Goal: Information Seeking & Learning: Learn about a topic

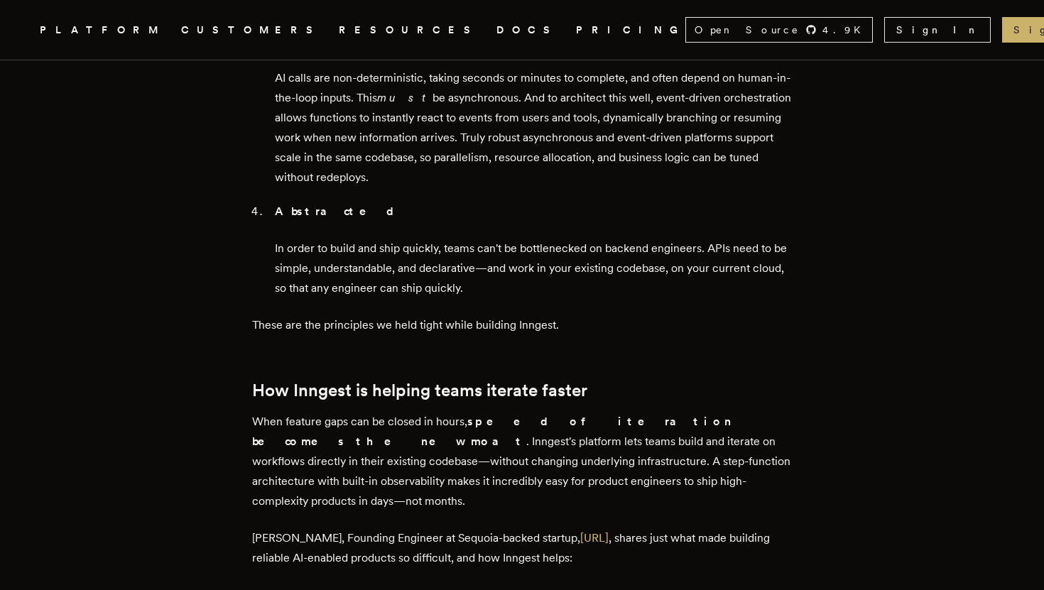
scroll to position [1968, 0]
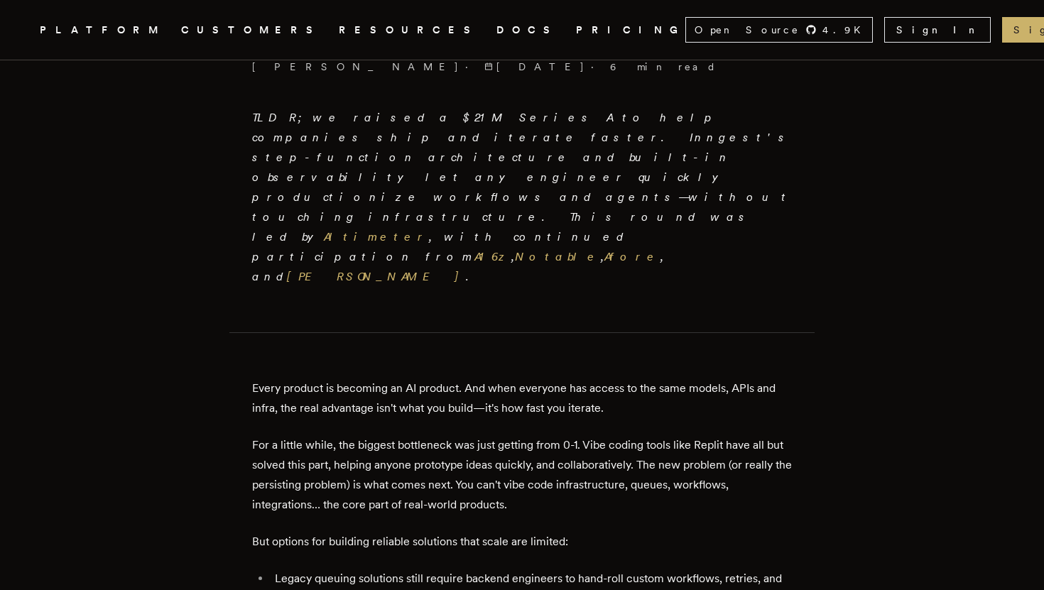
scroll to position [435, 0]
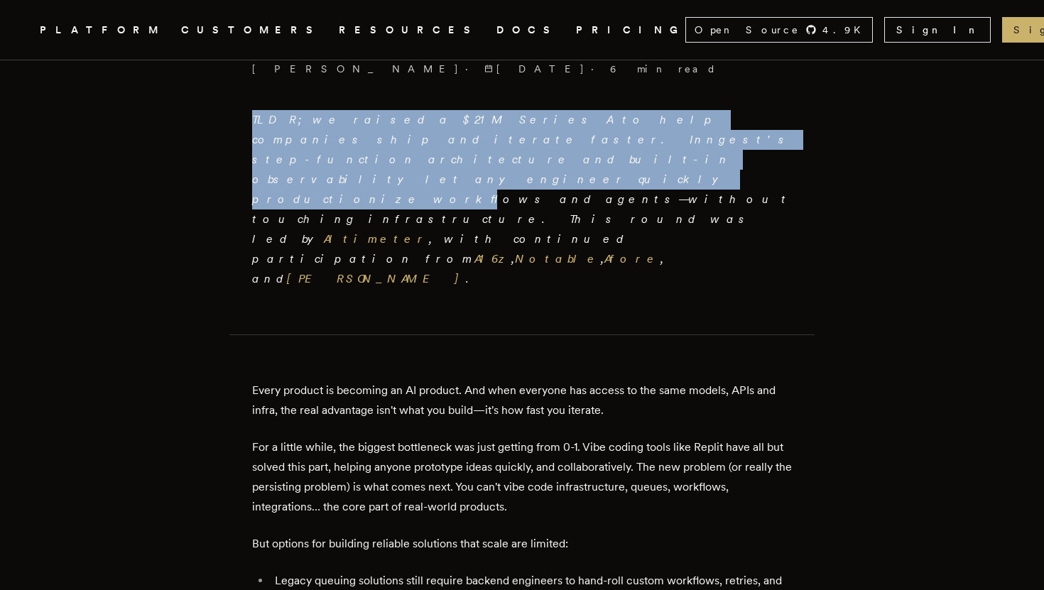
drag, startPoint x: 556, startPoint y: 89, endPoint x: 668, endPoint y: 149, distance: 128.1
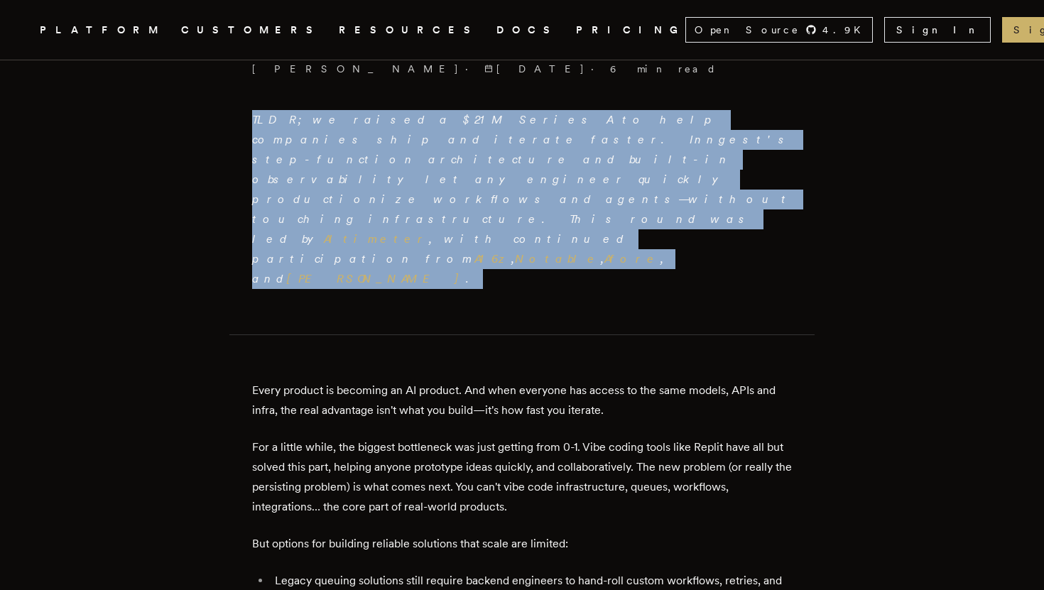
drag, startPoint x: 668, startPoint y: 182, endPoint x: 606, endPoint y: 102, distance: 101.2
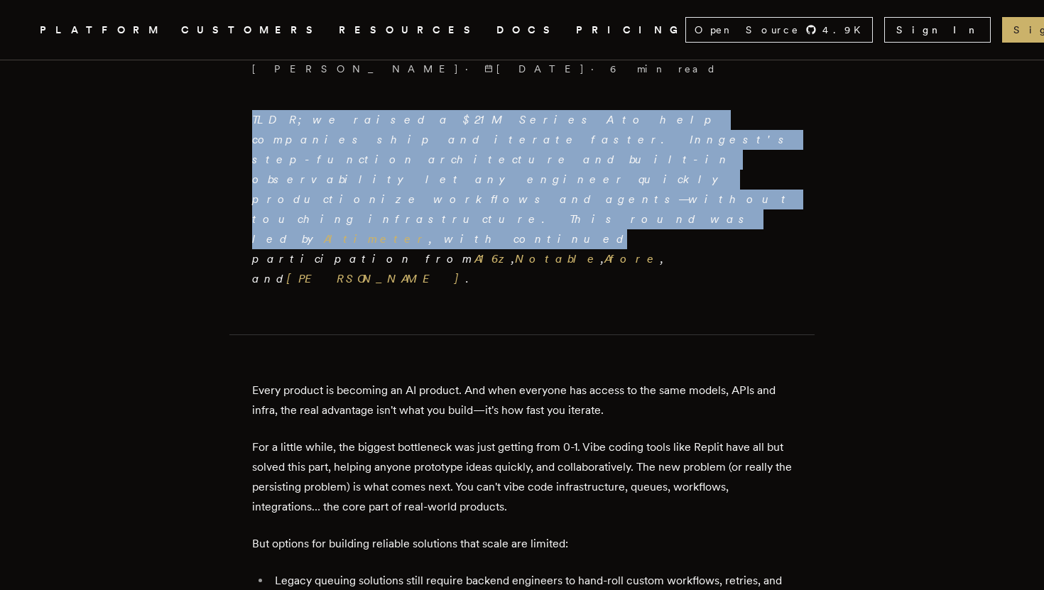
drag, startPoint x: 606, startPoint y: 102, endPoint x: 682, endPoint y: 200, distance: 124.0
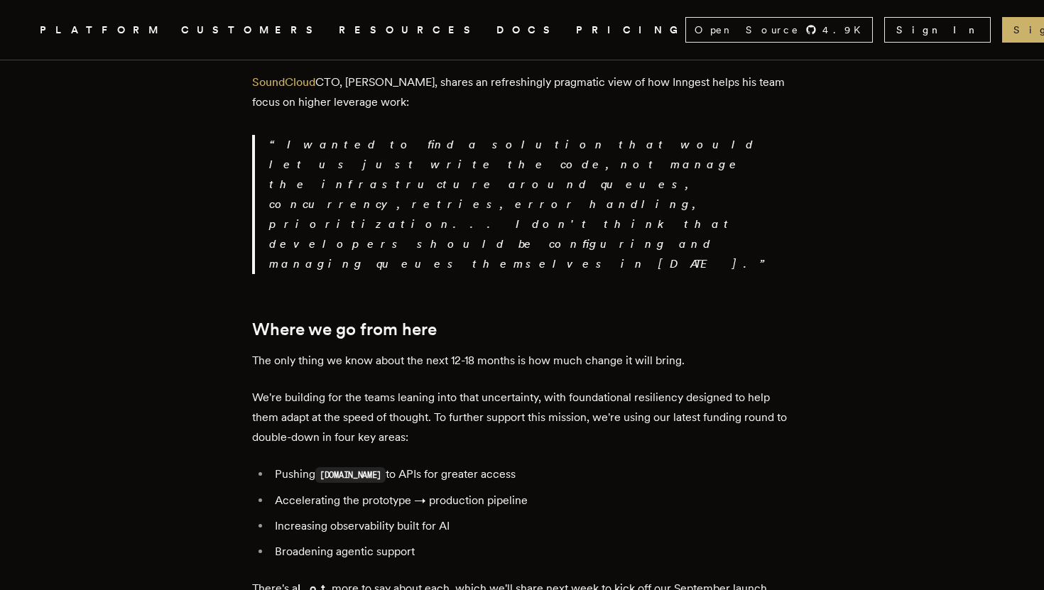
scroll to position [2723, 0]
